Goal: Contribute content: Contribute content

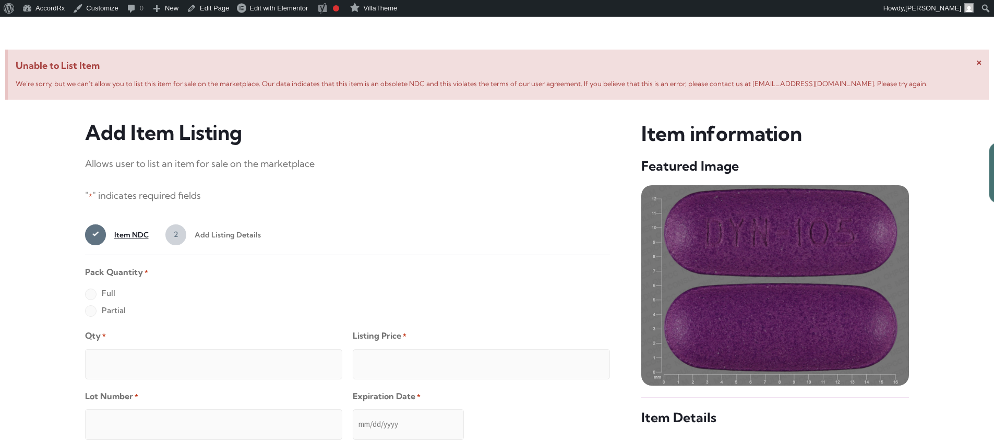
scroll to position [401, 0]
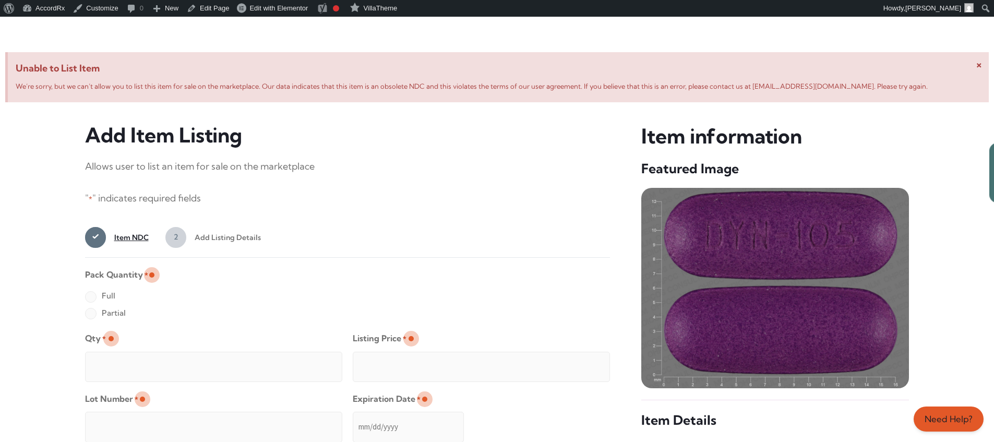
click at [90, 297] on label "Full" at bounding box center [100, 295] width 30 height 17
click at [0, 0] on input "Full" at bounding box center [0, 0] width 0 height 0
click at [124, 355] on input "Qty *" at bounding box center [213, 367] width 257 height 30
type input "2"
click at [581, 364] on input "Listing Price *" at bounding box center [481, 367] width 257 height 30
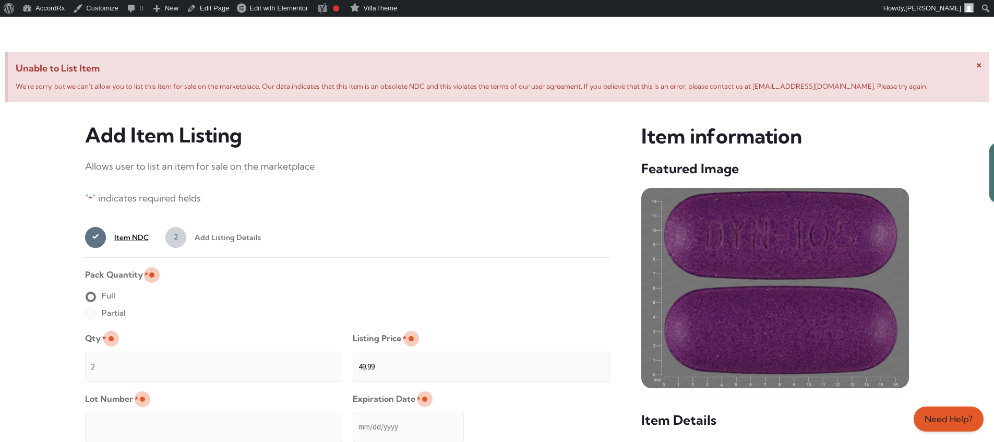
type input "49.99"
click at [281, 419] on input "Lot Number *" at bounding box center [213, 427] width 257 height 30
type input "TEST23456"
click at [353, 416] on input "Expiration Date *" at bounding box center [408, 427] width 111 height 30
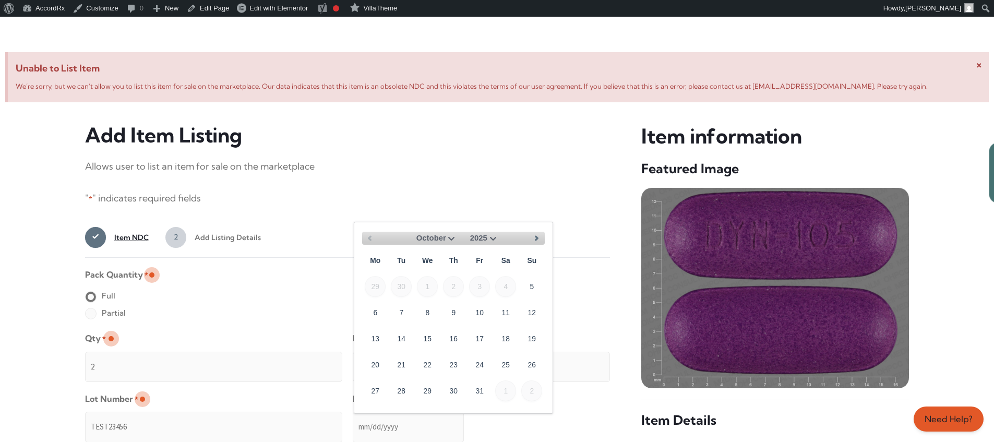
click at [450, 237] on select "October November December" at bounding box center [433, 238] width 50 height 13
click at [536, 386] on link "30" at bounding box center [531, 390] width 21 height 21
type input "[DATE]"
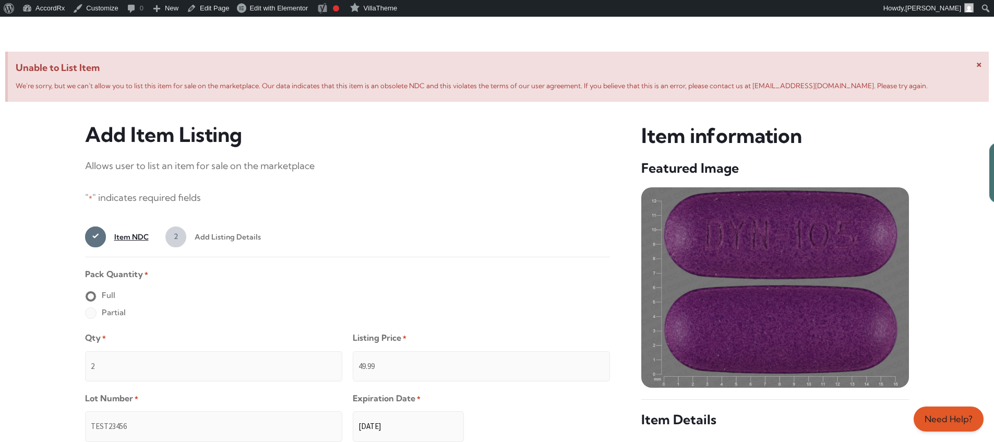
scroll to position [833, 0]
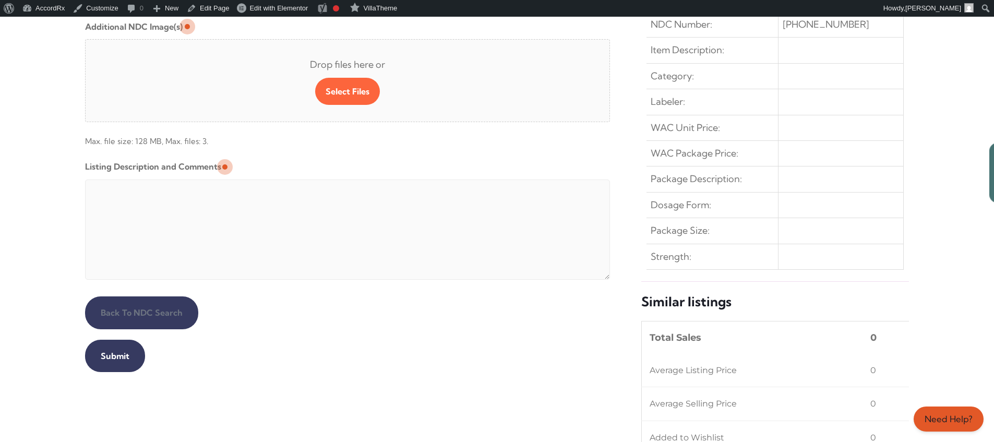
click at [338, 182] on textarea "Listing Description and Comments" at bounding box center [347, 229] width 525 height 100
type textarea "Automated Testing - list comment from [MEDICAL_DATA][DOMAIN_NAME]"
click at [113, 356] on input "Submit" at bounding box center [115, 356] width 60 height 32
